Goal: Information Seeking & Learning: Learn about a topic

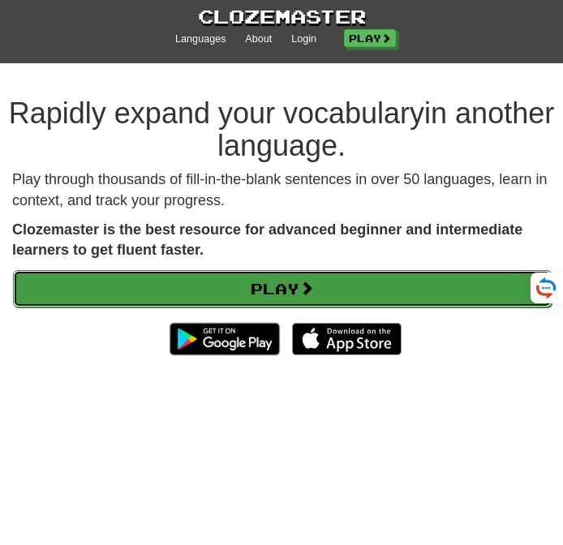
click at [343, 282] on link "Play" at bounding box center [282, 288] width 539 height 37
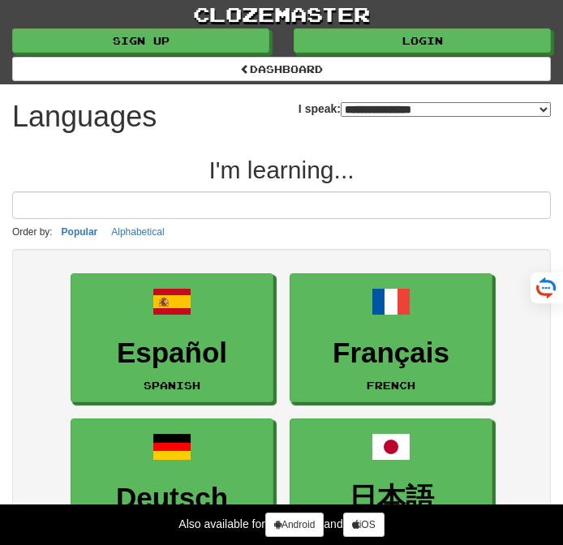
select select "*******"
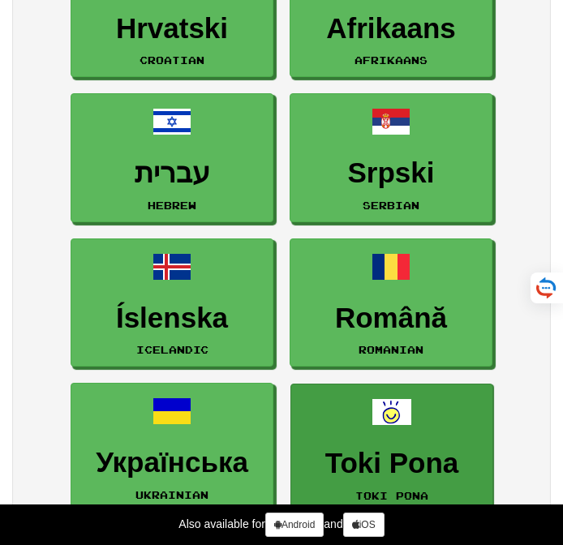
scroll to position [1937, 0]
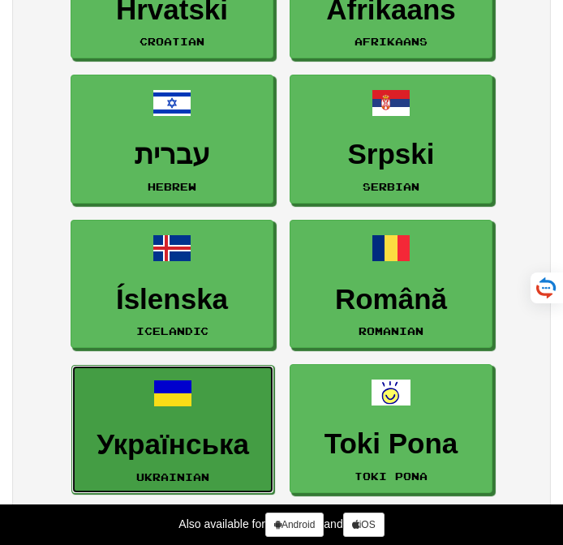
click at [248, 432] on h3 "Українська" at bounding box center [172, 445] width 185 height 32
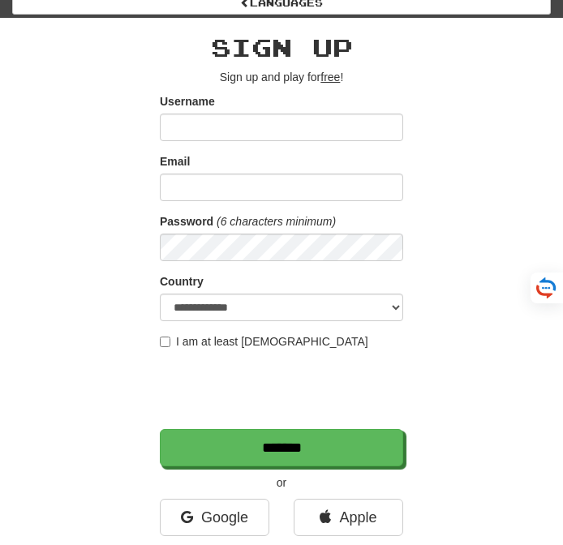
scroll to position [393, 0]
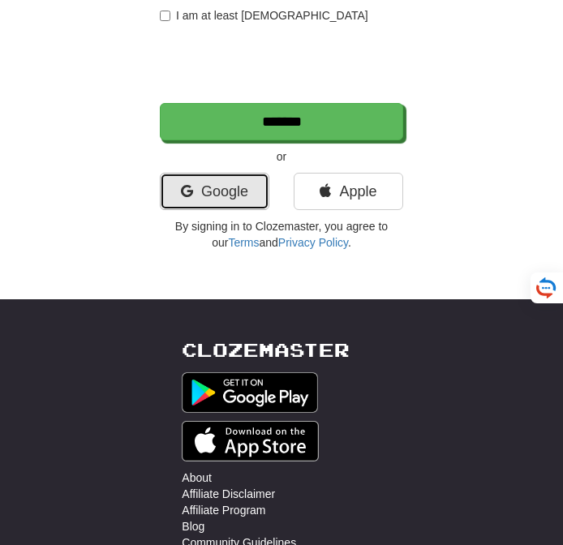
click at [249, 190] on link "Google" at bounding box center [215, 191] width 110 height 37
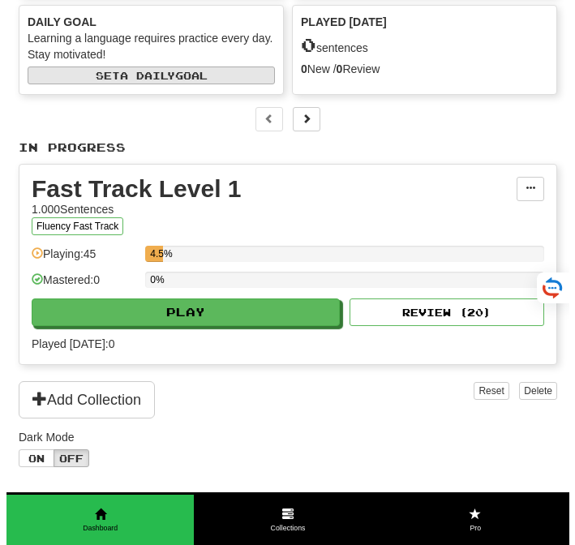
scroll to position [211, 0]
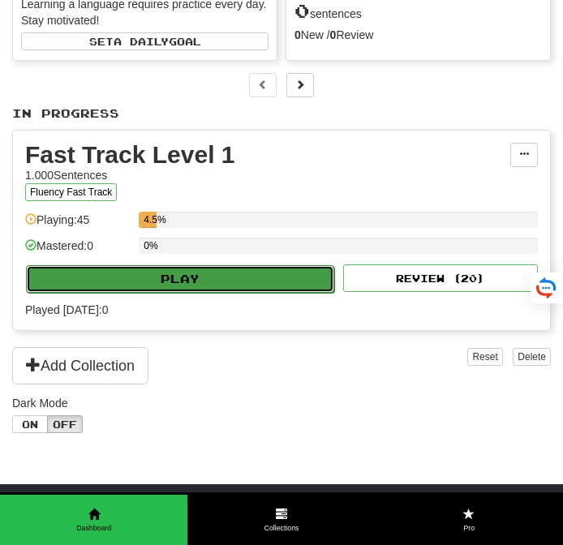
click at [226, 293] on button "Play" at bounding box center [180, 279] width 308 height 28
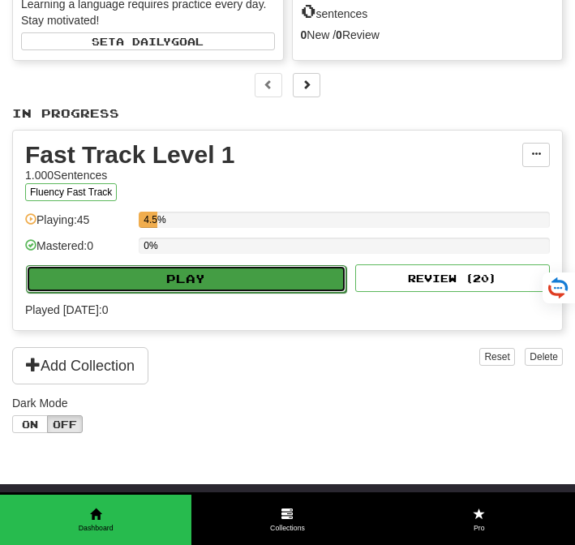
select select "**"
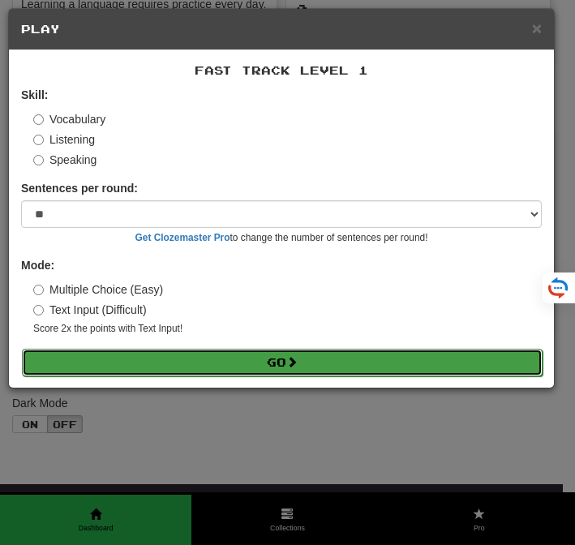
click at [291, 372] on button "Go" at bounding box center [282, 363] width 521 height 28
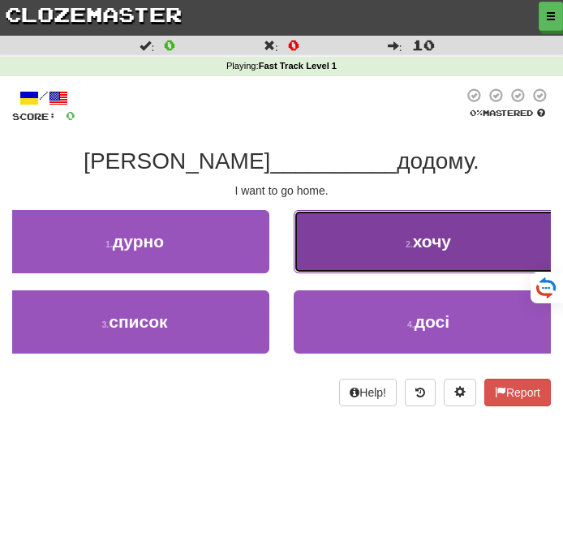
click at [437, 227] on button "2 . хочу" at bounding box center [428, 241] width 269 height 63
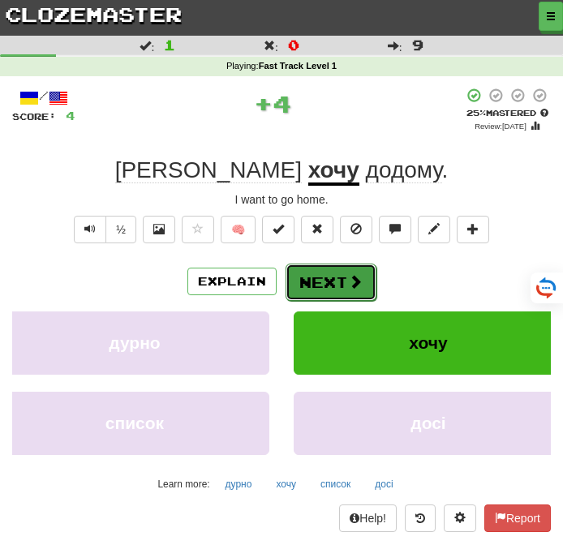
click at [322, 270] on button "Next" at bounding box center [331, 282] width 91 height 37
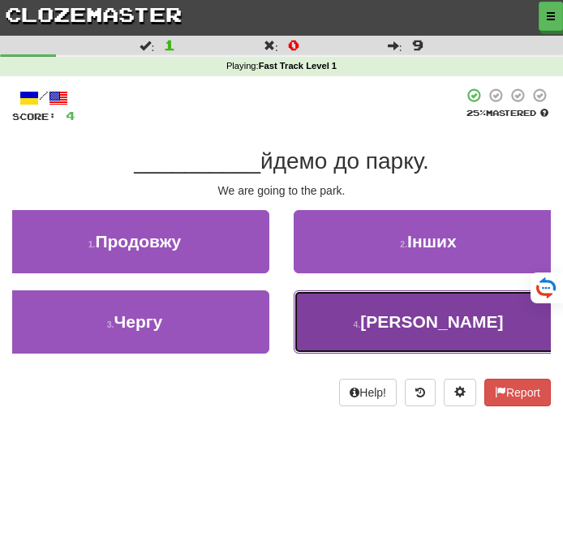
click at [420, 312] on span "Ми" at bounding box center [431, 321] width 143 height 19
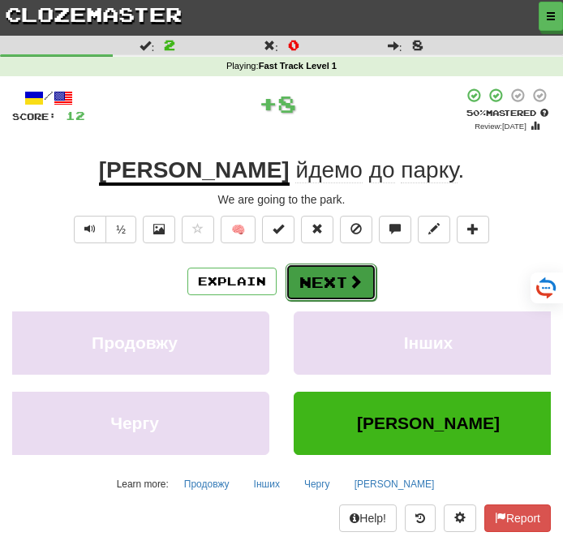
click at [301, 275] on button "Next" at bounding box center [331, 282] width 91 height 37
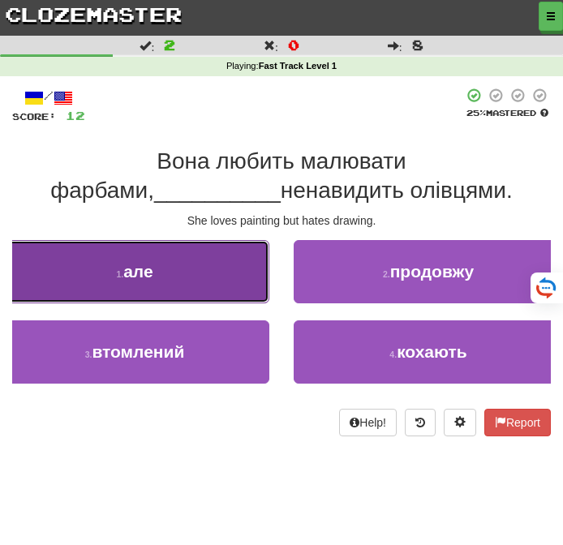
click at [243, 295] on button "1 . але" at bounding box center [134, 271] width 269 height 63
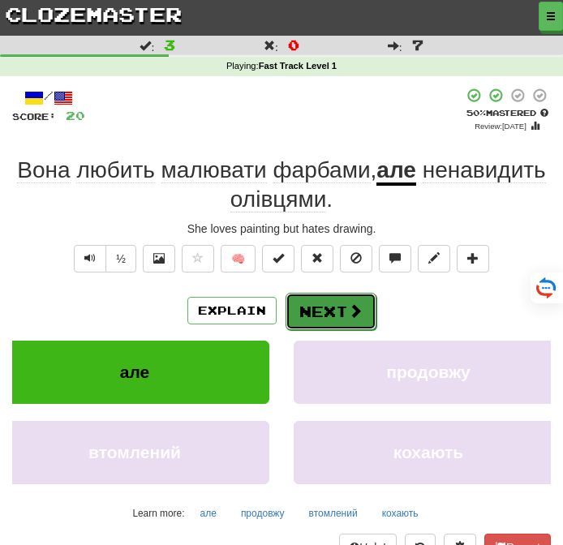
click at [317, 312] on button "Next" at bounding box center [331, 311] width 91 height 37
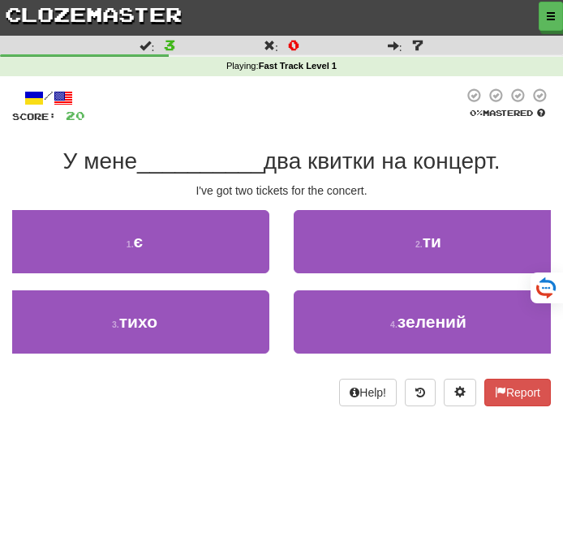
click at [199, 281] on div "1 . є" at bounding box center [135, 250] width 294 height 80
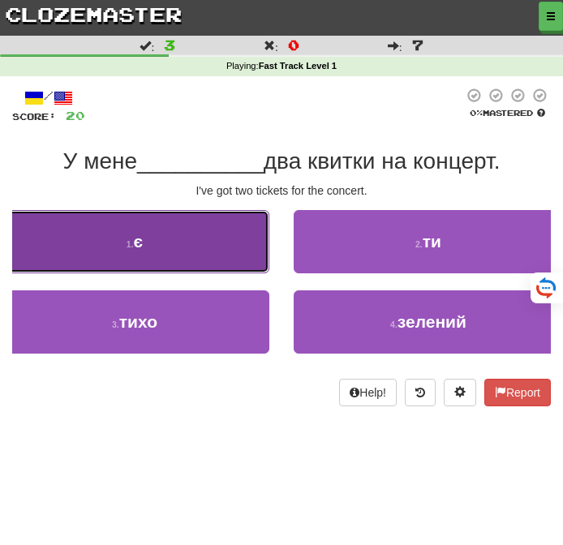
click at [205, 252] on button "1 . є" at bounding box center [134, 241] width 269 height 63
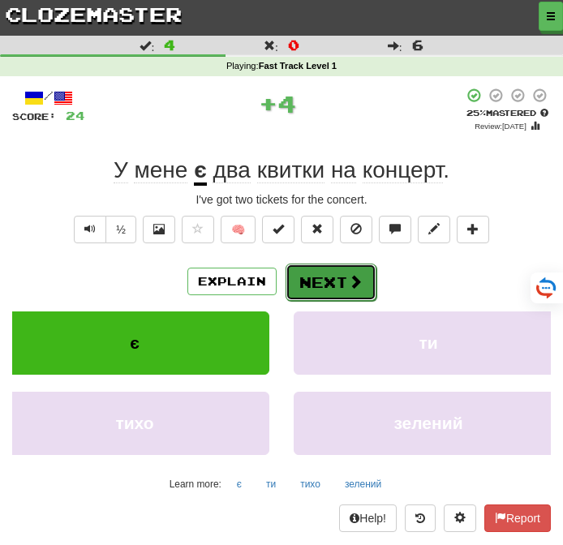
click at [332, 279] on button "Next" at bounding box center [331, 282] width 91 height 37
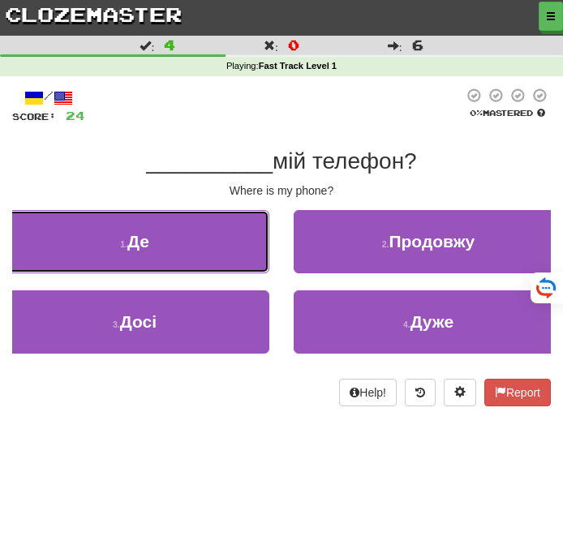
click at [217, 250] on button "1 . Де" at bounding box center [134, 241] width 269 height 63
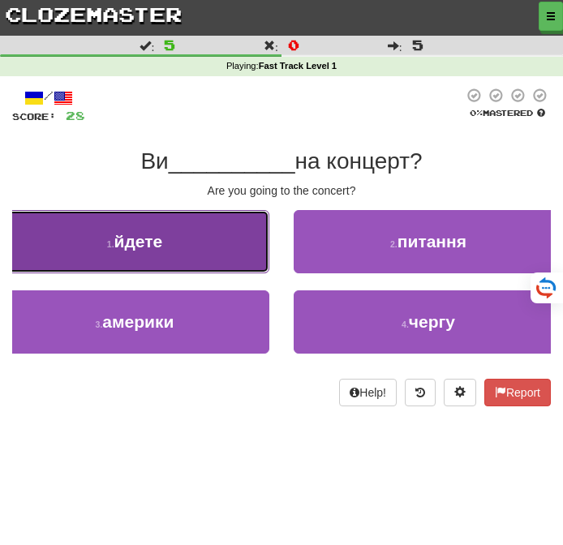
click at [216, 245] on button "1 . йдете" at bounding box center [134, 241] width 269 height 63
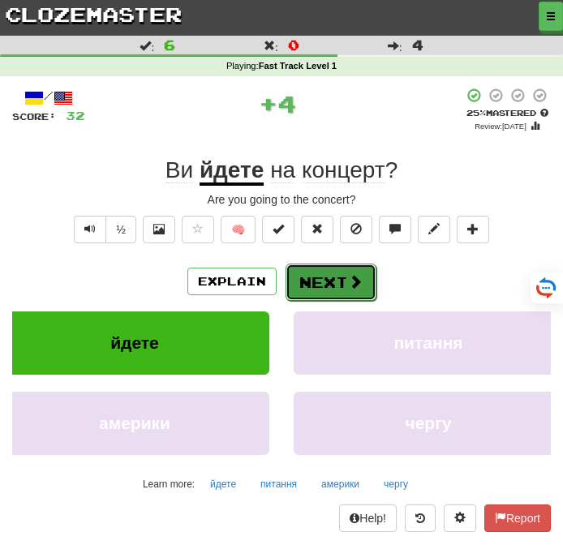
click at [349, 278] on span at bounding box center [355, 281] width 15 height 15
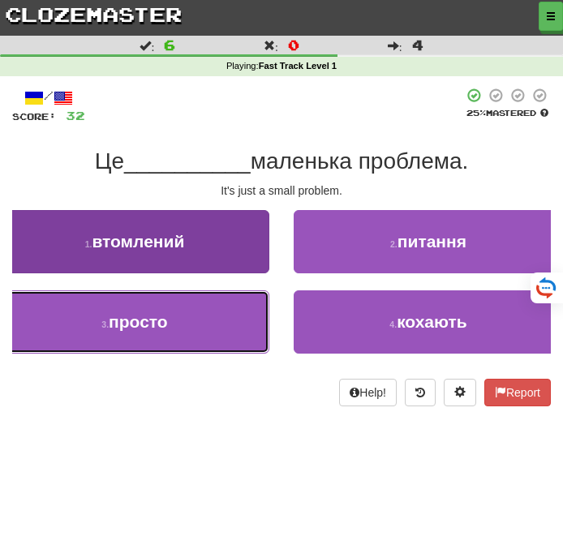
click at [155, 338] on button "3 . просто" at bounding box center [134, 322] width 269 height 63
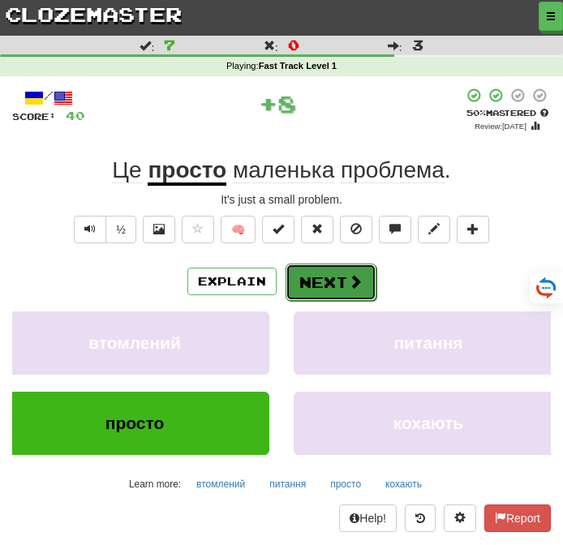
click at [335, 276] on button "Next" at bounding box center [331, 282] width 91 height 37
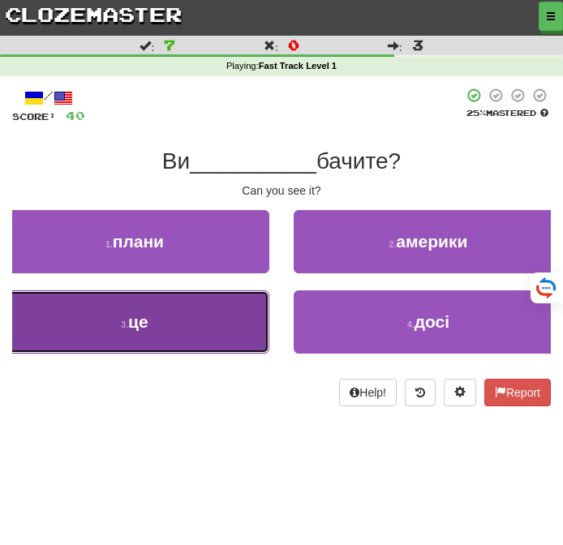
click at [205, 318] on button "3 . це" at bounding box center [134, 322] width 269 height 63
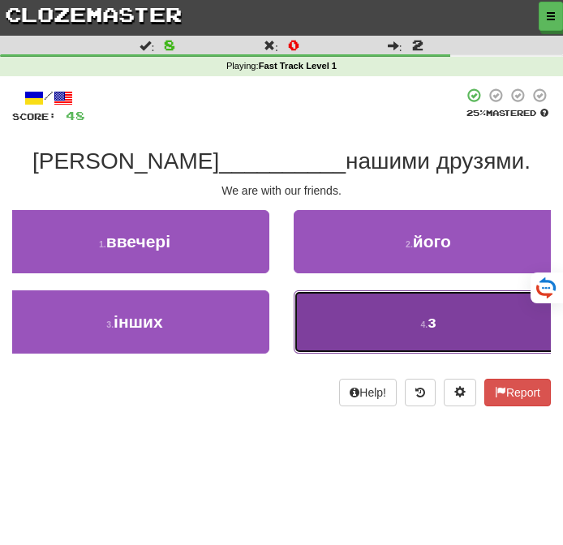
click at [373, 313] on button "4 . з" at bounding box center [428, 322] width 269 height 63
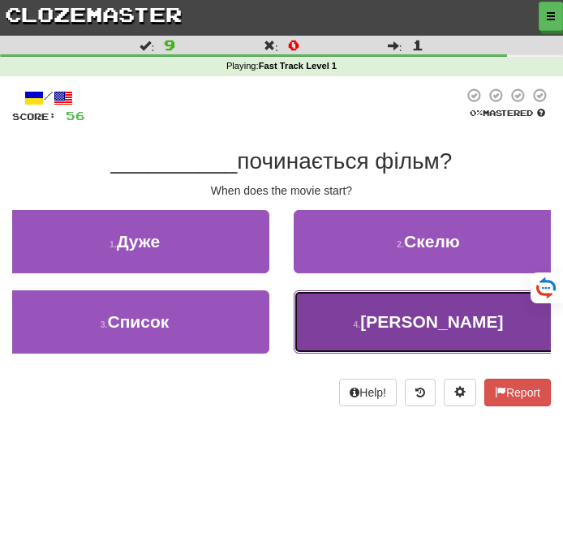
click at [393, 304] on button "4 . Коли" at bounding box center [428, 322] width 269 height 63
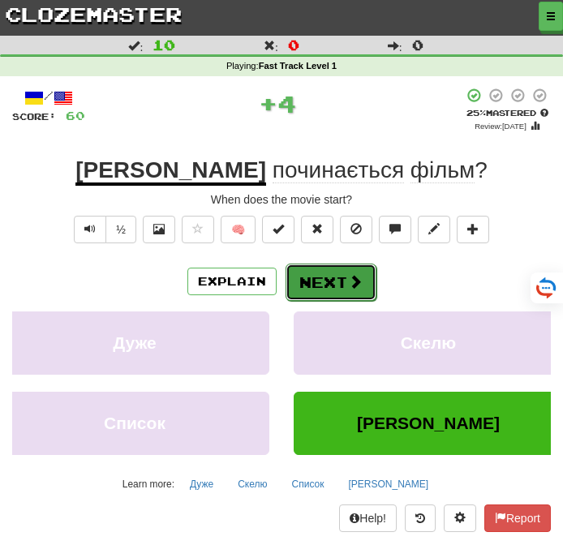
click at [323, 273] on button "Next" at bounding box center [331, 282] width 91 height 37
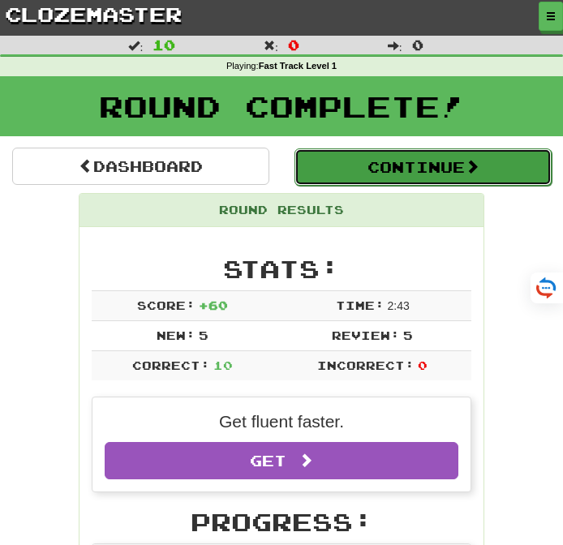
click at [389, 167] on button "Continue" at bounding box center [423, 167] width 257 height 37
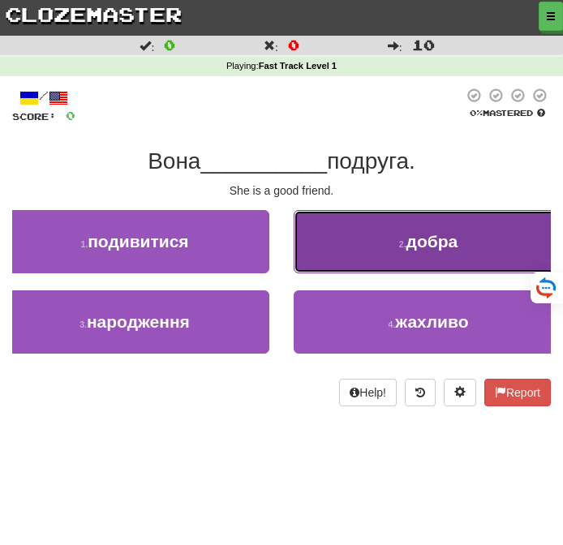
click at [344, 244] on button "2 . добра" at bounding box center [428, 241] width 269 height 63
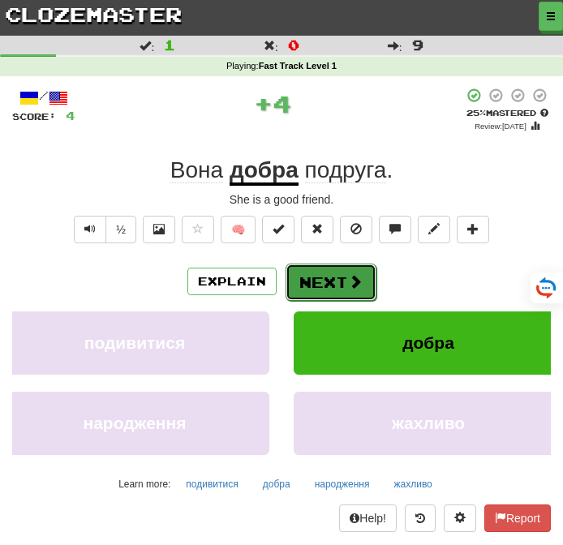
click at [351, 280] on span at bounding box center [355, 281] width 15 height 15
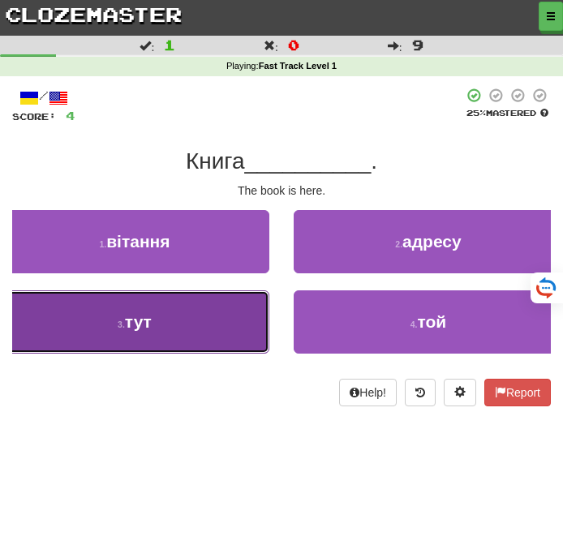
click at [225, 335] on button "3 . тут" at bounding box center [134, 322] width 269 height 63
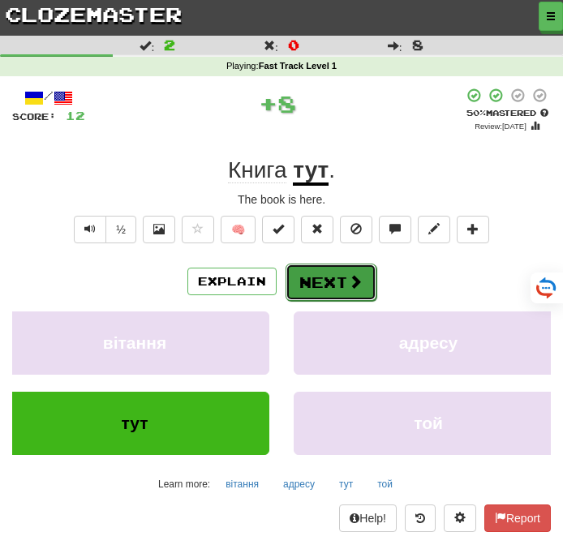
click at [326, 263] on div "Explain Next" at bounding box center [281, 281] width 539 height 37
click at [326, 273] on button "Next" at bounding box center [331, 282] width 91 height 37
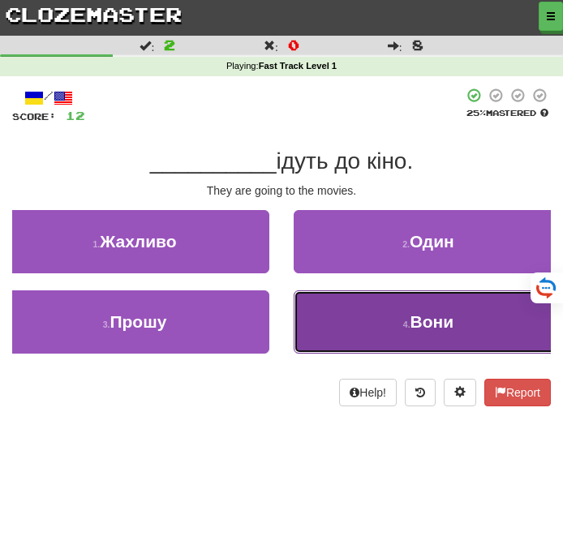
click at [403, 329] on small "4 ." at bounding box center [406, 325] width 7 height 10
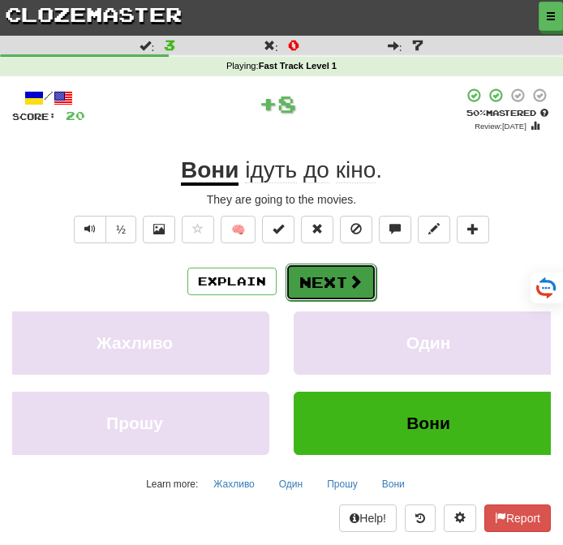
click at [336, 282] on button "Next" at bounding box center [331, 282] width 91 height 37
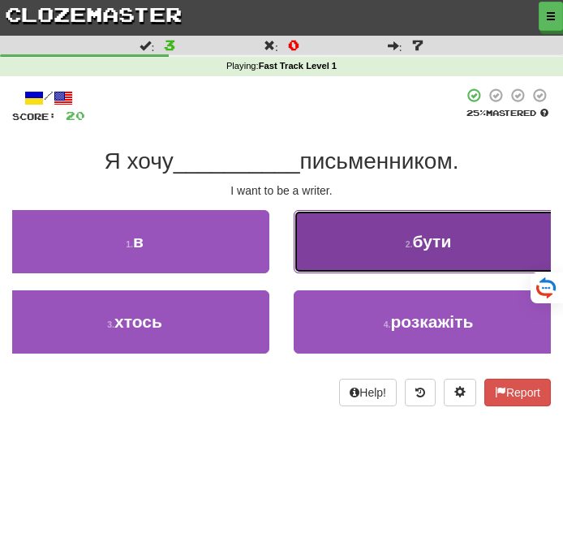
click at [409, 246] on small "2 ." at bounding box center [409, 244] width 7 height 10
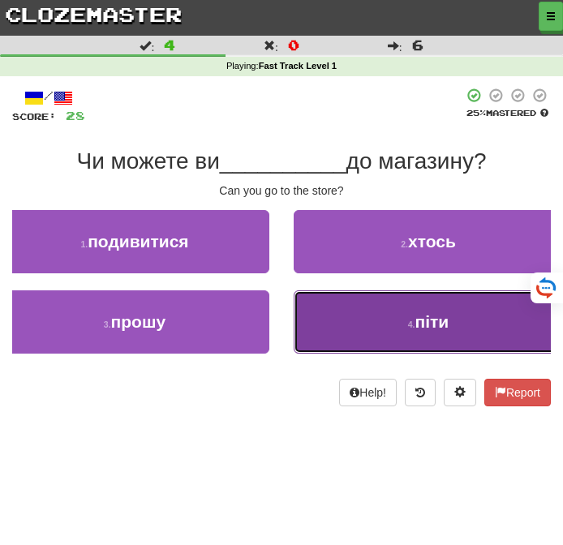
click at [420, 338] on button "4 . піти" at bounding box center [428, 322] width 269 height 63
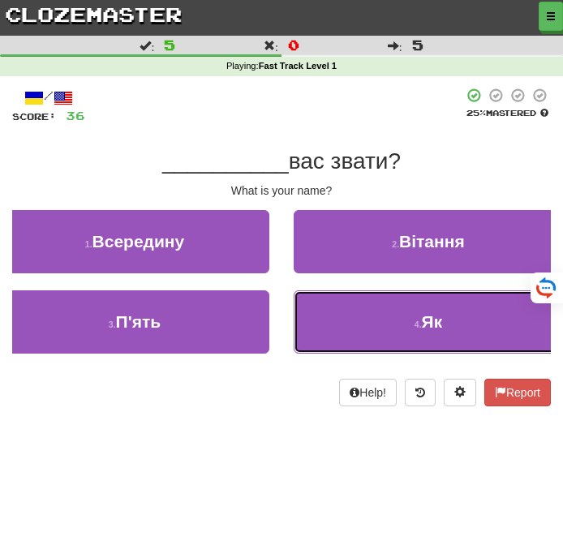
click at [420, 338] on button "4 . Як" at bounding box center [428, 322] width 269 height 63
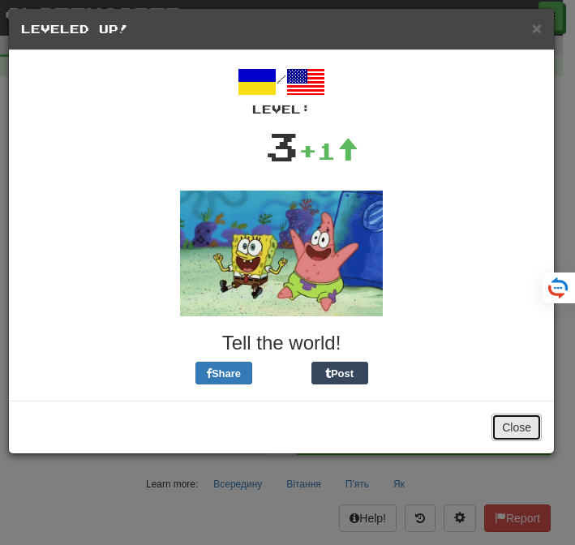
click at [506, 421] on button "Close" at bounding box center [517, 428] width 50 height 28
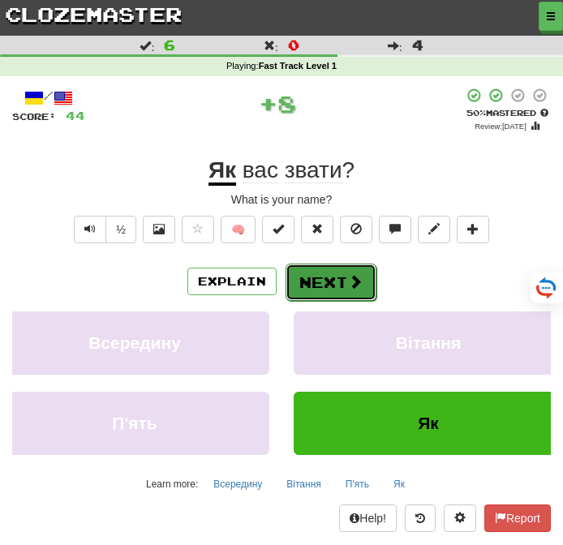
click at [335, 281] on button "Next" at bounding box center [331, 282] width 91 height 37
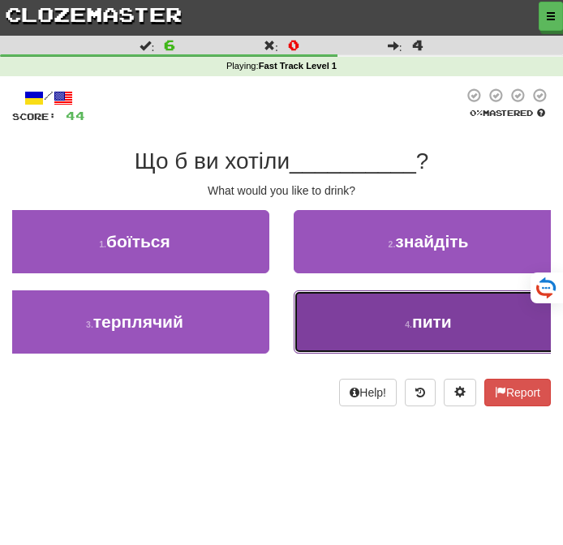
click at [351, 312] on button "4 . пити" at bounding box center [428, 322] width 269 height 63
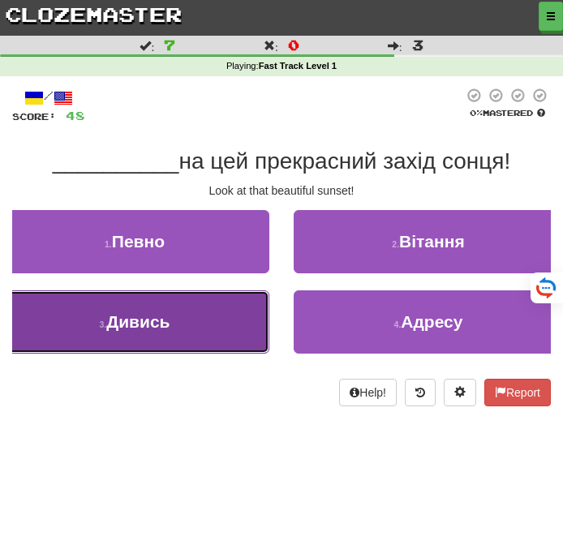
click at [248, 336] on button "3 . Дивись" at bounding box center [134, 322] width 269 height 63
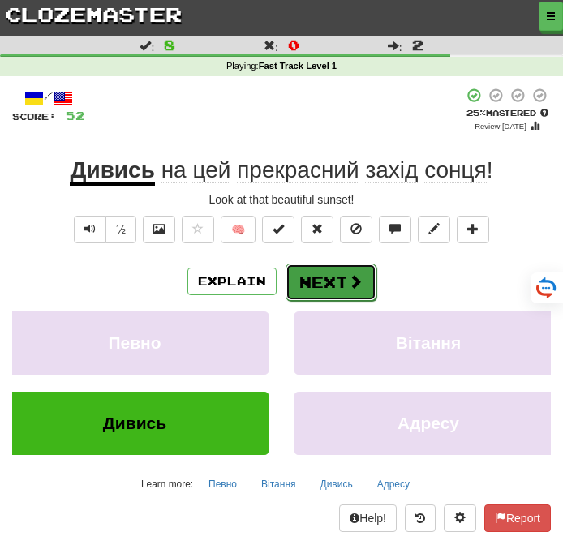
click at [313, 295] on button "Next" at bounding box center [331, 282] width 91 height 37
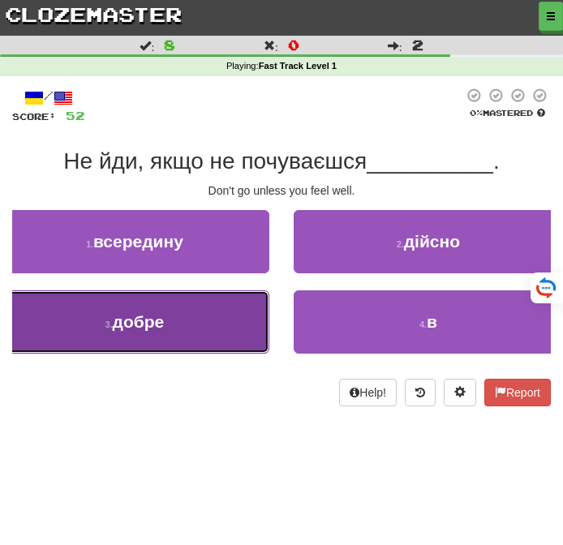
click at [117, 333] on button "3 . добре" at bounding box center [134, 322] width 269 height 63
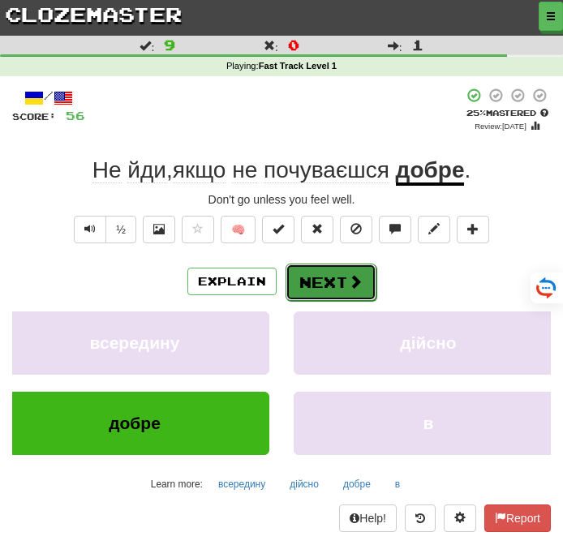
click at [330, 281] on button "Next" at bounding box center [331, 282] width 91 height 37
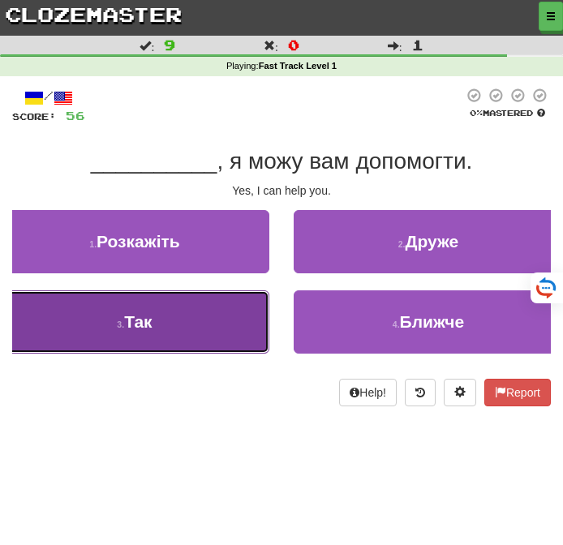
click at [227, 348] on button "3 . Так" at bounding box center [134, 322] width 269 height 63
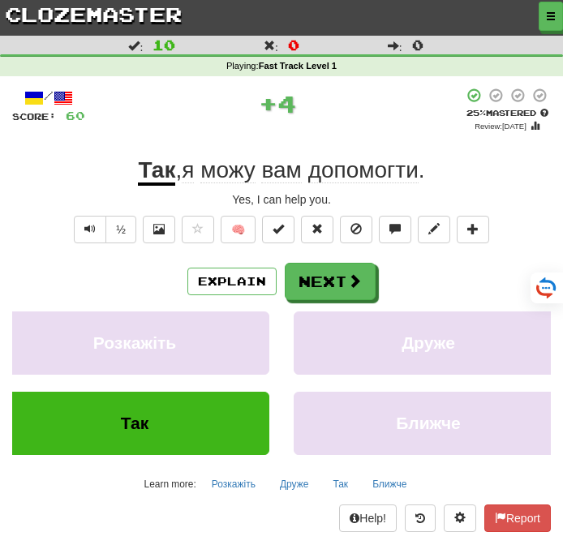
click at [316, 263] on div "Explain Next" at bounding box center [281, 281] width 539 height 37
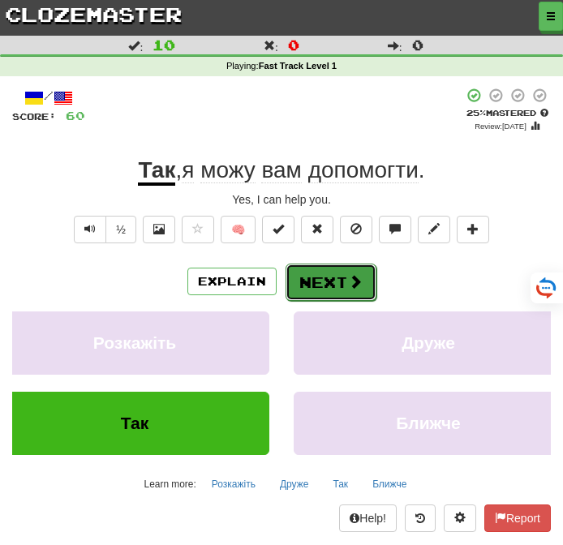
click at [323, 272] on button "Next" at bounding box center [331, 282] width 91 height 37
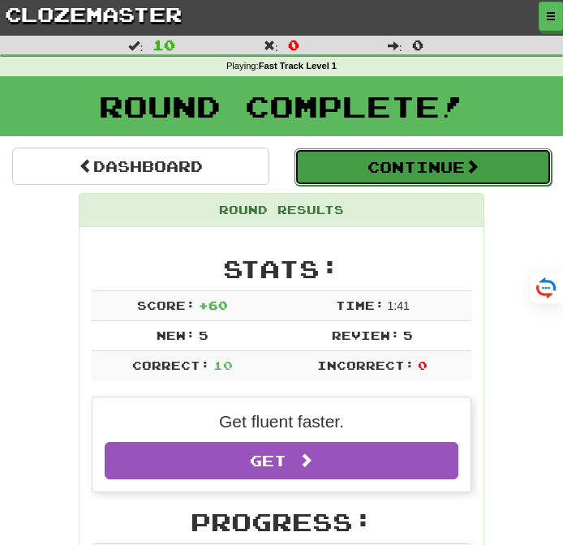
click at [387, 182] on button "Continue" at bounding box center [423, 167] width 257 height 37
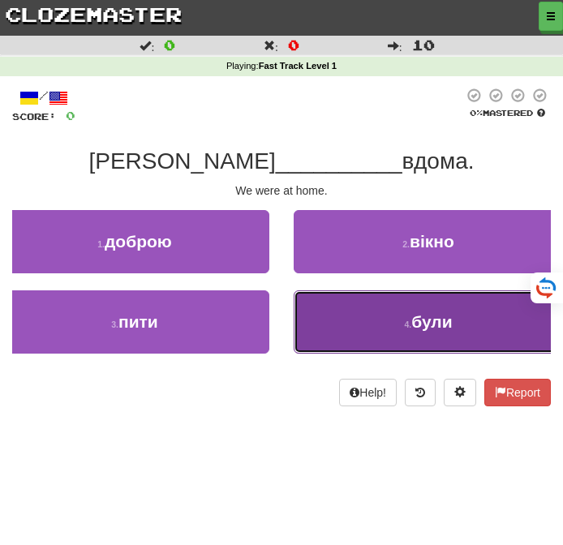
click at [420, 312] on span "були" at bounding box center [431, 321] width 41 height 19
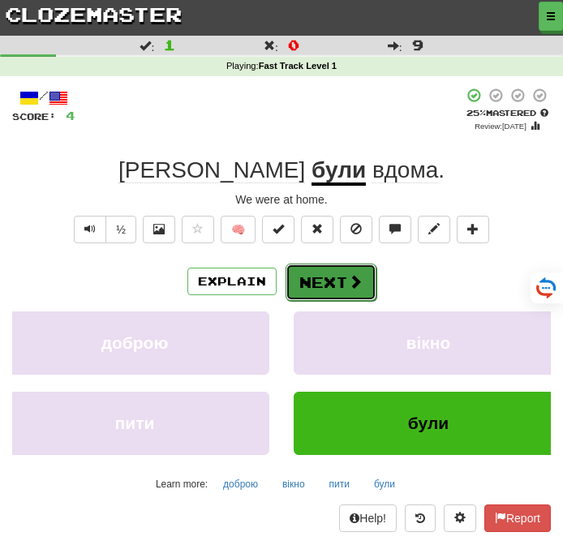
click at [329, 276] on button "Next" at bounding box center [331, 282] width 91 height 37
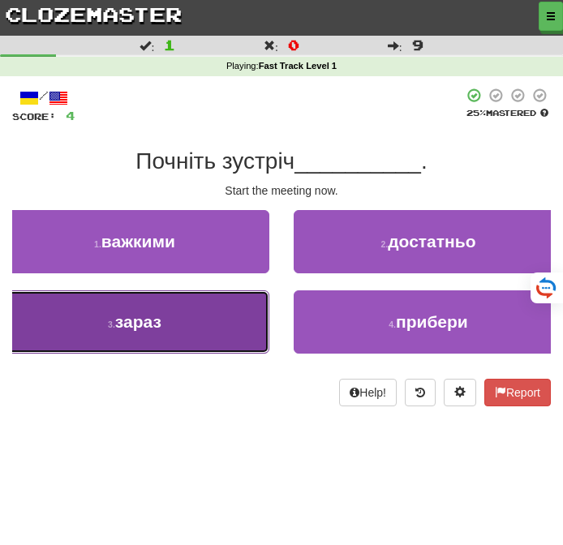
click at [236, 350] on button "3 . зараз" at bounding box center [134, 322] width 269 height 63
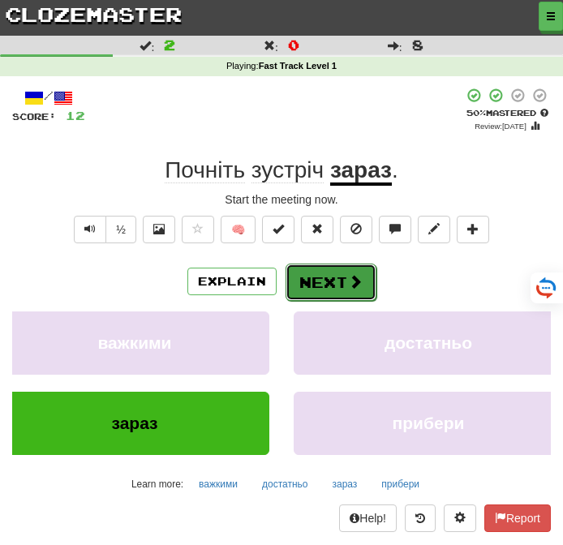
click at [356, 277] on span at bounding box center [355, 281] width 15 height 15
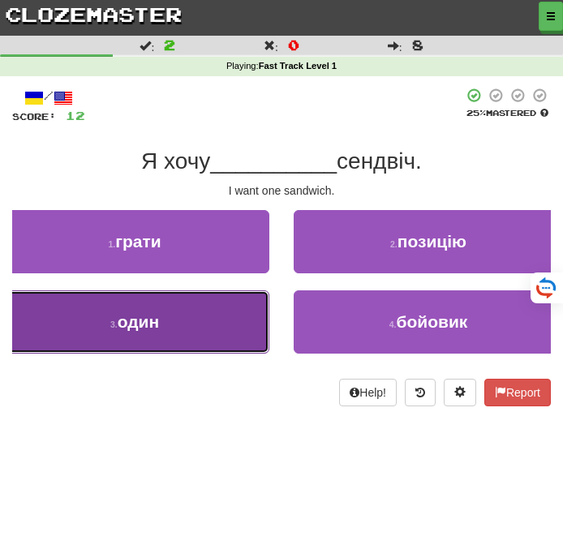
click at [234, 316] on button "3 . один" at bounding box center [134, 322] width 269 height 63
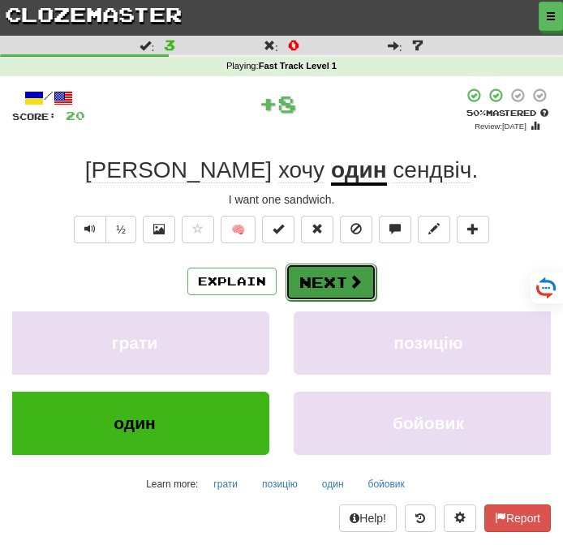
click at [329, 278] on button "Next" at bounding box center [331, 282] width 91 height 37
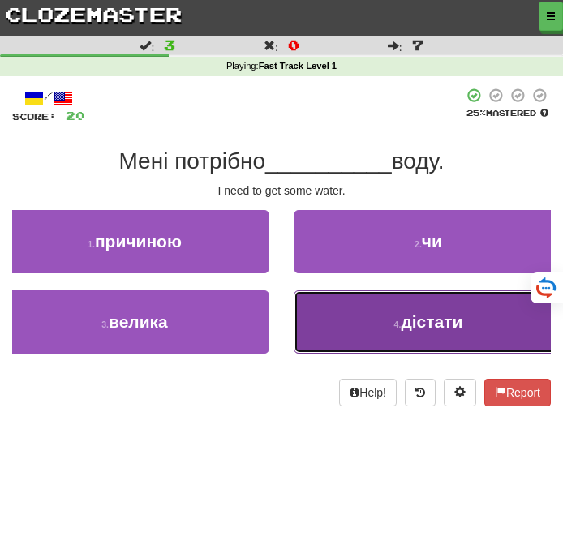
click at [348, 293] on button "4 . дістати" at bounding box center [428, 322] width 269 height 63
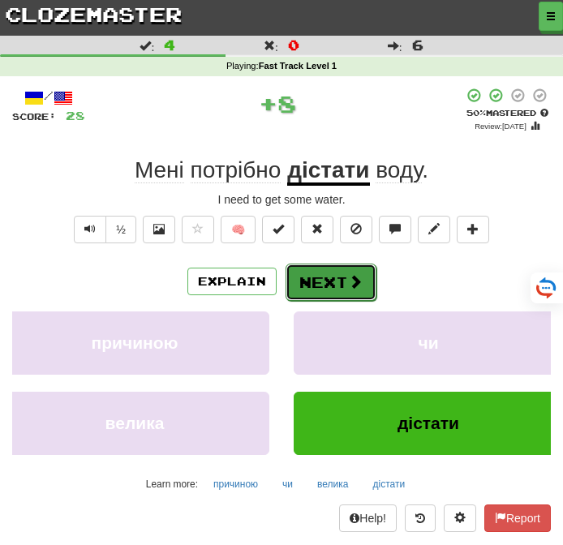
click at [348, 292] on button "Next" at bounding box center [331, 282] width 91 height 37
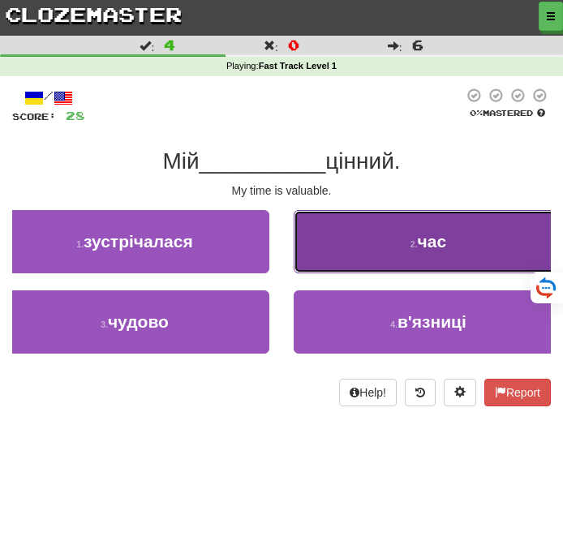
click at [352, 257] on button "2 . час" at bounding box center [428, 241] width 269 height 63
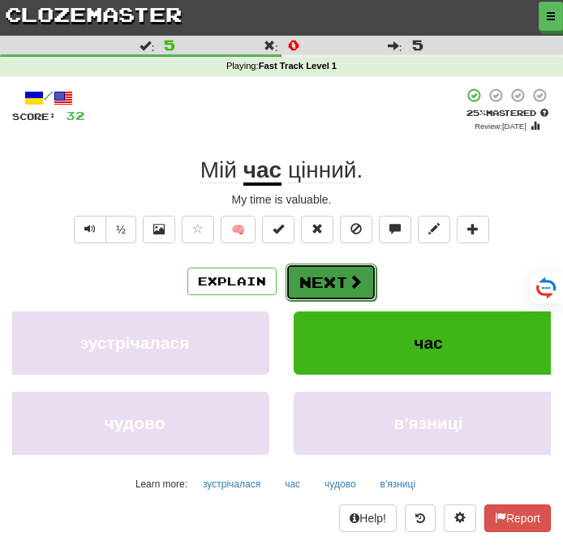
click at [346, 288] on button "Next" at bounding box center [331, 282] width 91 height 37
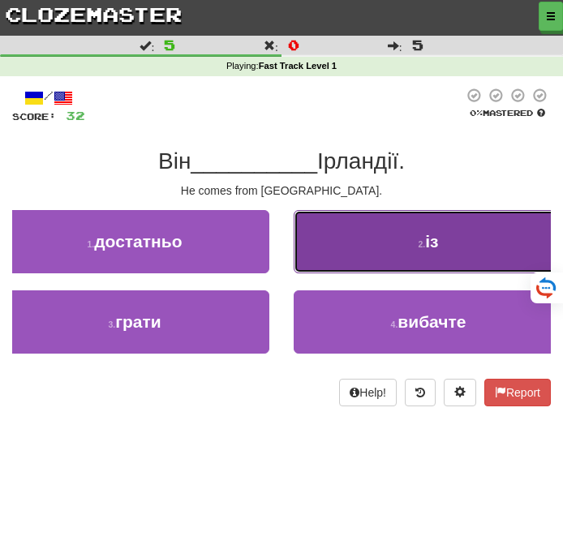
click at [415, 272] on button "2 . із" at bounding box center [428, 241] width 269 height 63
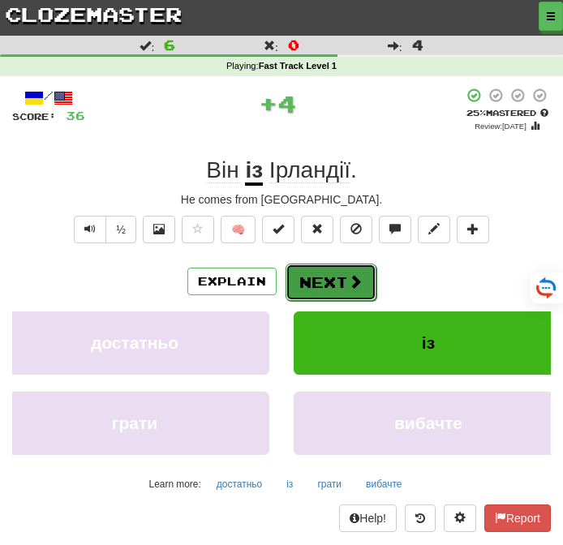
click at [351, 283] on span at bounding box center [355, 281] width 15 height 15
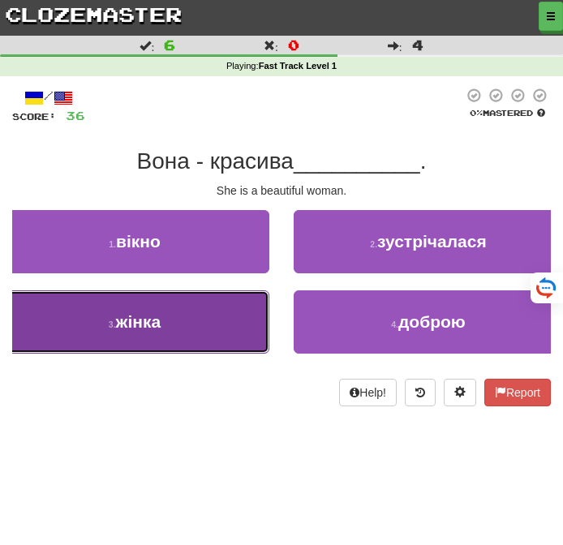
click at [215, 324] on button "3 . жінка" at bounding box center [134, 322] width 269 height 63
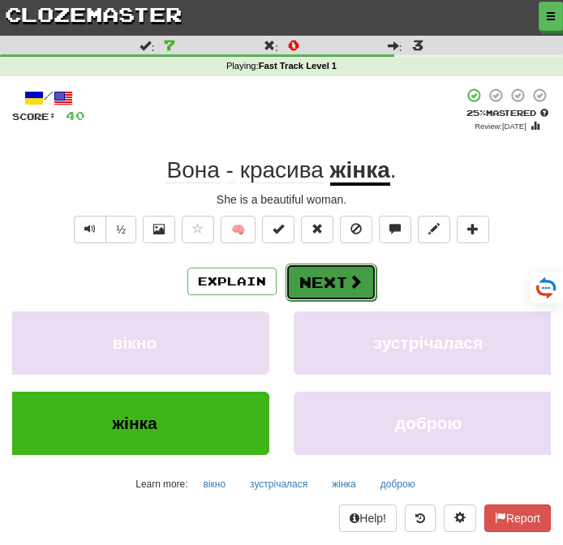
click at [335, 287] on button "Next" at bounding box center [331, 282] width 91 height 37
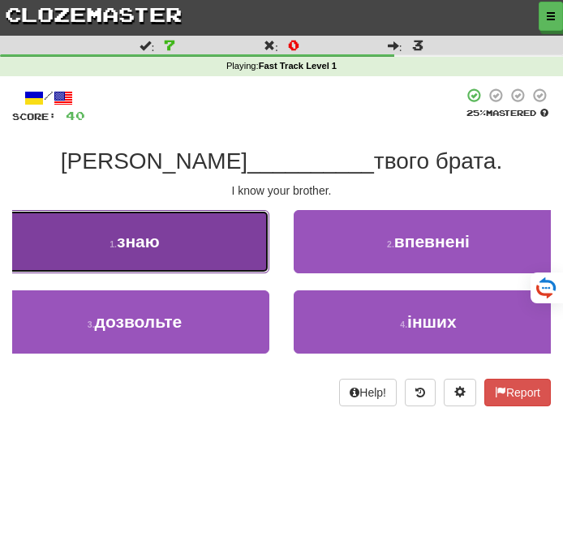
click at [204, 256] on button "1 . знаю" at bounding box center [134, 241] width 269 height 63
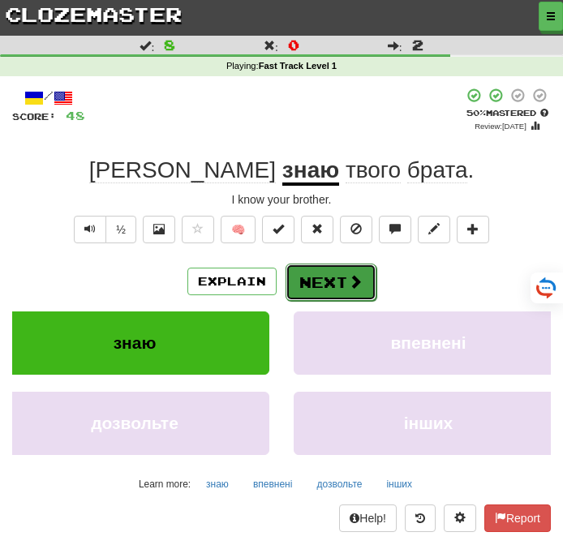
click at [330, 265] on button "Next" at bounding box center [331, 282] width 91 height 37
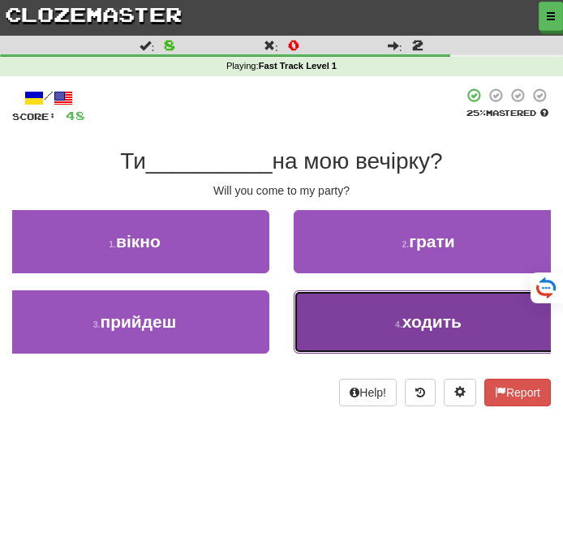
click at [364, 341] on button "4 . ходить" at bounding box center [428, 322] width 269 height 63
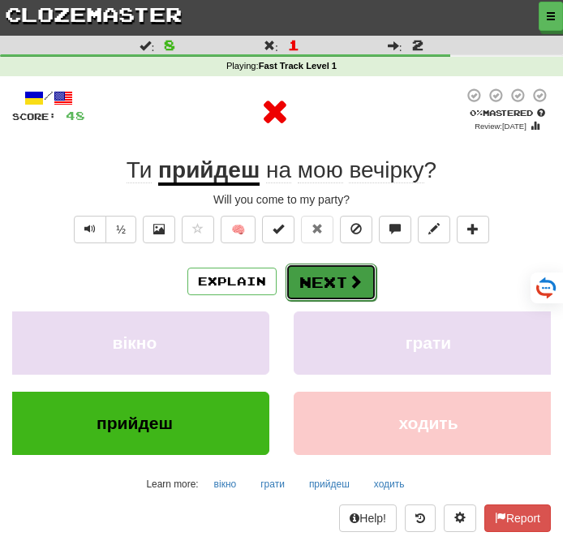
click at [329, 278] on button "Next" at bounding box center [331, 282] width 91 height 37
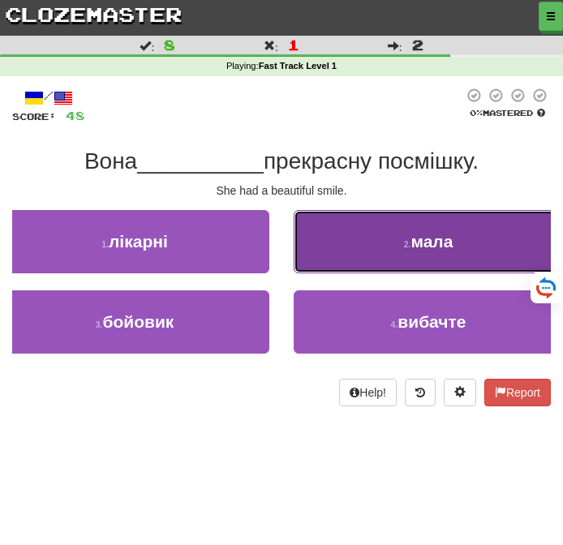
click at [329, 252] on button "2 . мала" at bounding box center [428, 241] width 269 height 63
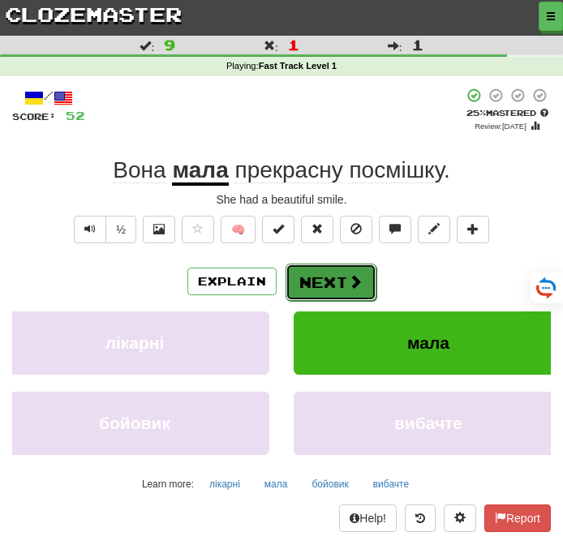
click at [328, 285] on button "Next" at bounding box center [331, 282] width 91 height 37
